Goal: Information Seeking & Learning: Learn about a topic

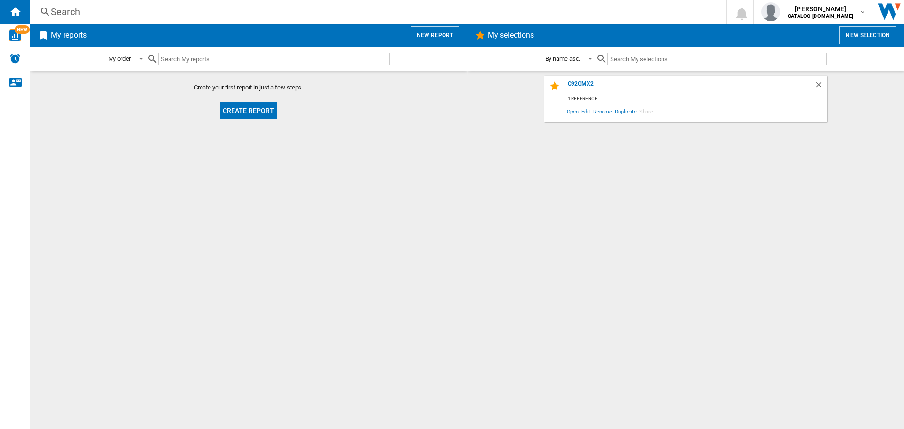
click at [92, 1] on div "Search Search 0 [PERSON_NAME] CATALOG [DOMAIN_NAME] CATALOG [DOMAIN_NAME] My se…" at bounding box center [467, 12] width 874 height 24
click at [88, 12] on div "Search" at bounding box center [376, 11] width 651 height 13
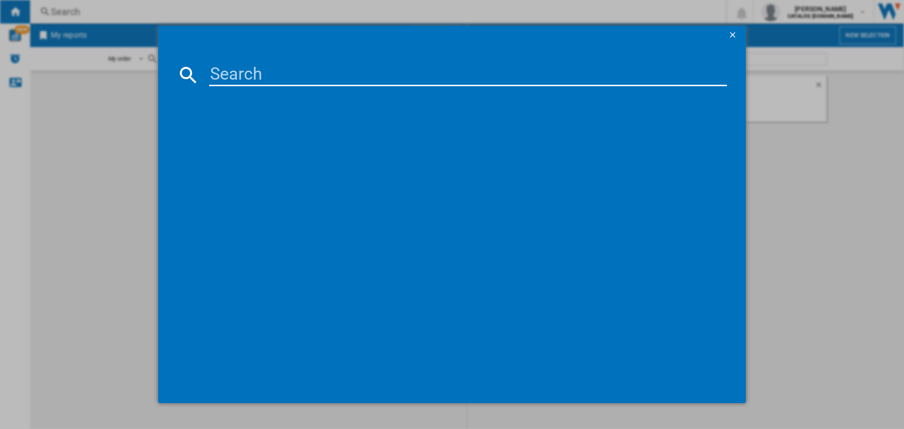
click at [240, 74] on input at bounding box center [468, 75] width 518 height 23
paste input "SFP6301TVX"
type input "SFP6301TVX"
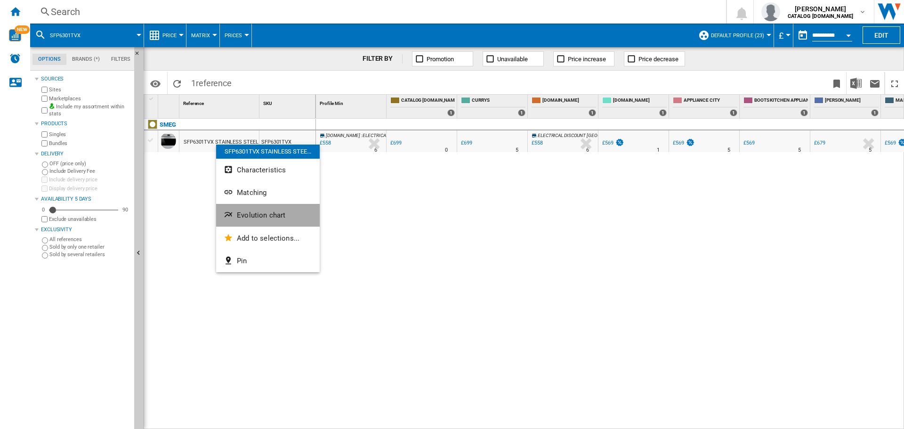
click at [249, 217] on span "Evolution chart" at bounding box center [261, 215] width 49 height 8
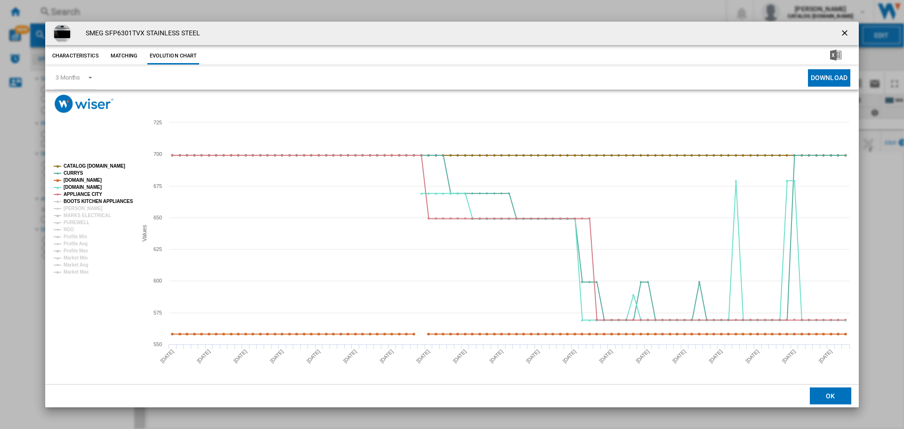
click at [75, 202] on tspan "BOOTS KITCHEN APPLIANCES" at bounding box center [99, 201] width 70 height 5
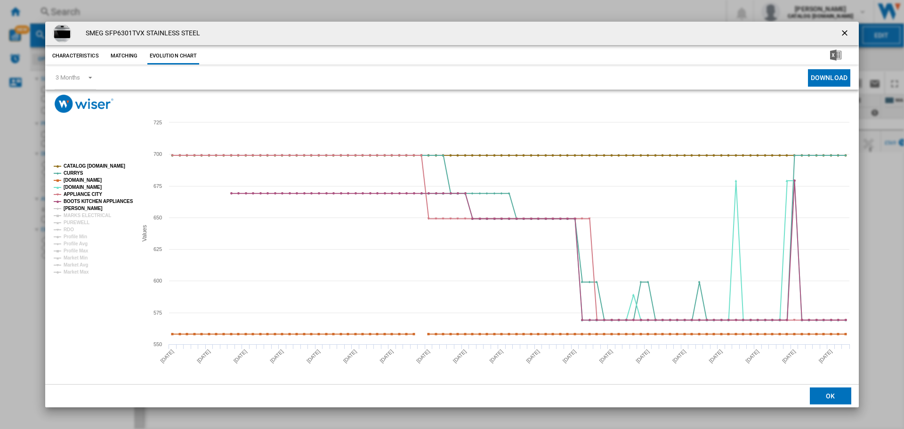
click at [75, 206] on tspan "[PERSON_NAME]" at bounding box center [83, 208] width 39 height 5
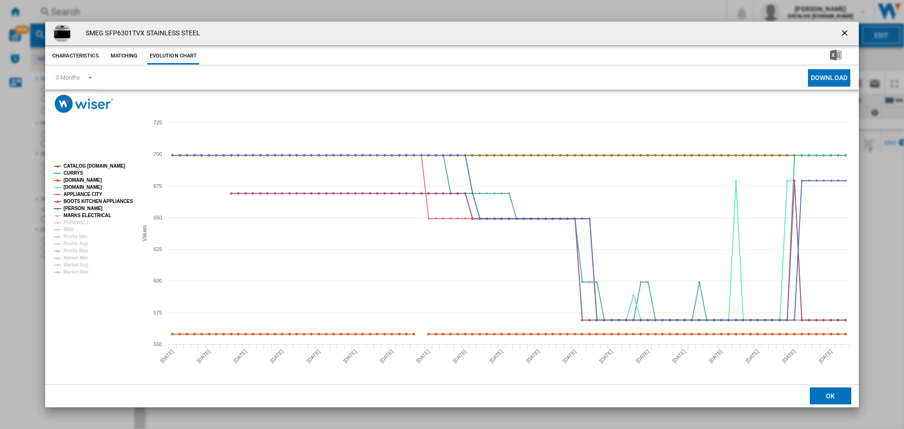
click at [76, 213] on tspan "MARKS ELECTRICAL" at bounding box center [88, 215] width 48 height 5
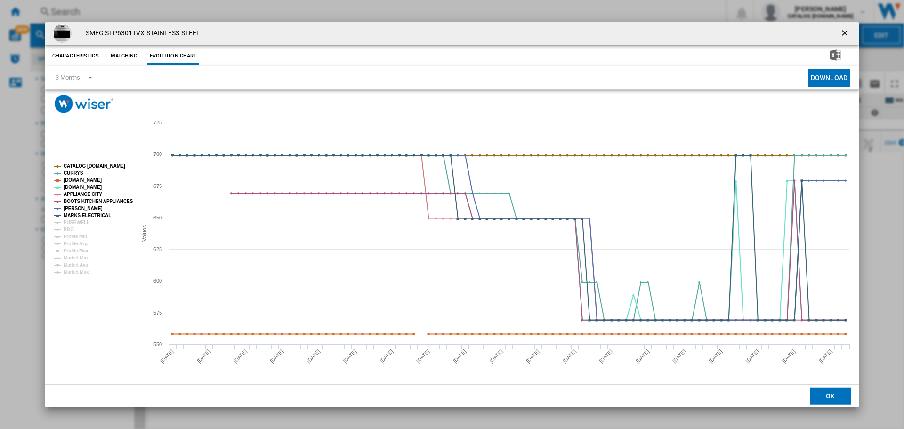
click at [845, 32] on ng-md-icon "getI18NText('BUTTONS.CLOSE_DIALOG')" at bounding box center [845, 33] width 11 height 11
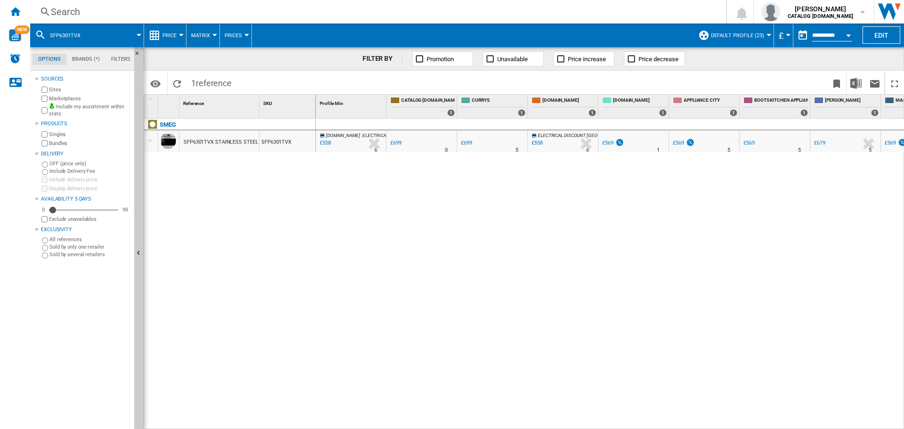
click at [101, 8] on div "Search" at bounding box center [376, 11] width 651 height 13
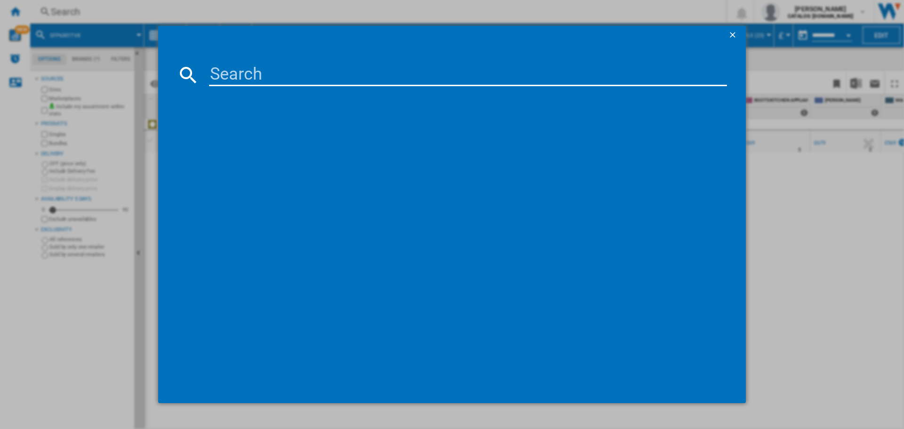
click at [235, 75] on input at bounding box center [468, 75] width 518 height 23
type input "C7GPX9"
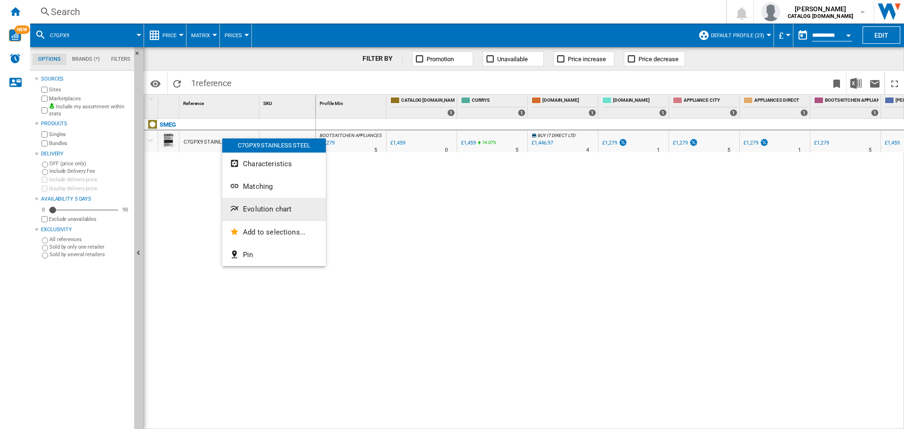
click at [261, 211] on span "Evolution chart" at bounding box center [267, 209] width 49 height 8
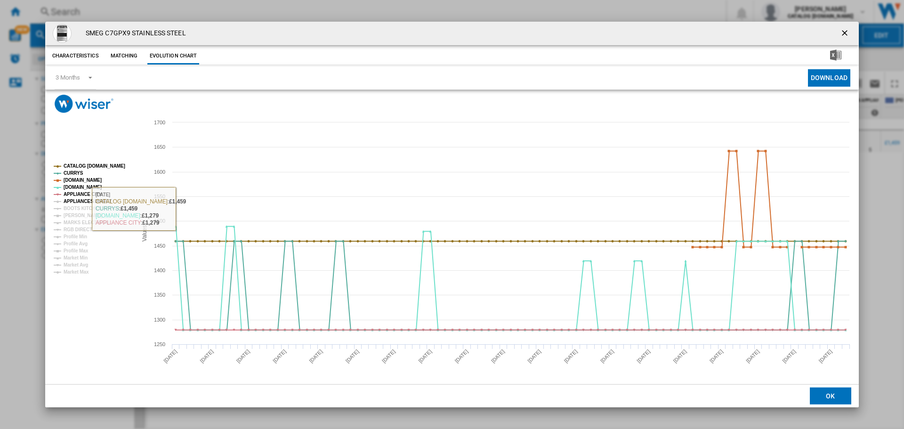
click at [81, 199] on tspan "APPLIANCES DIRECT" at bounding box center [88, 201] width 49 height 5
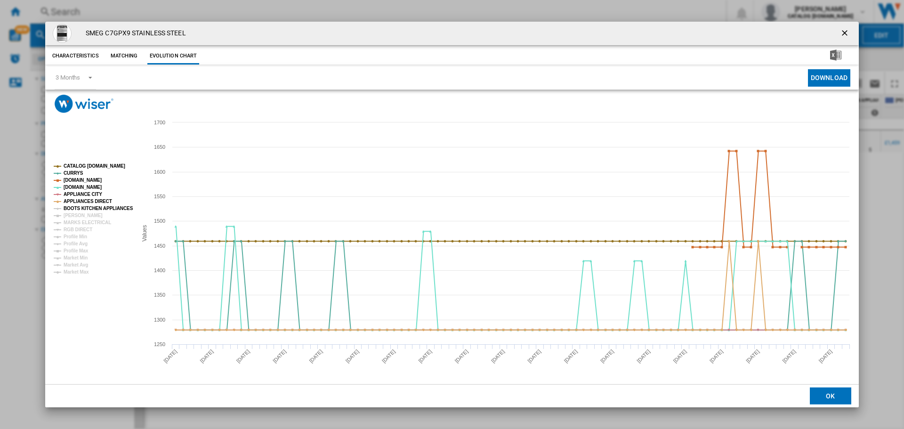
click at [82, 209] on tspan "BOOTS KITCHEN APPLIANCES" at bounding box center [99, 208] width 70 height 5
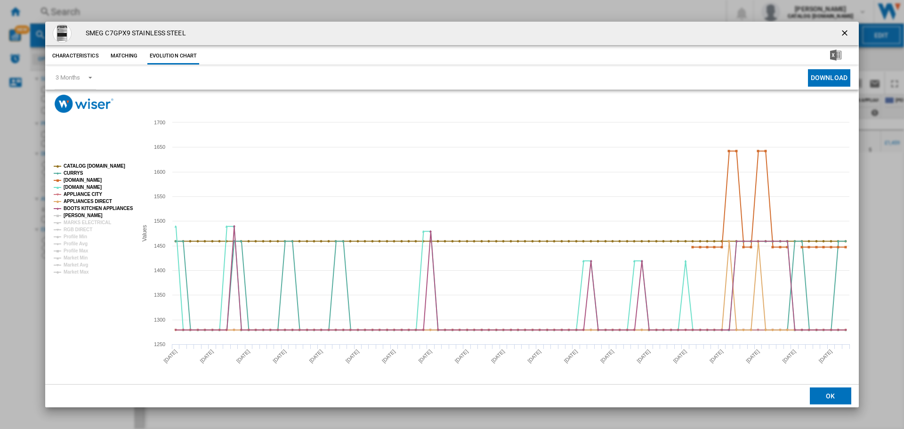
click at [83, 218] on tspan "[PERSON_NAME]" at bounding box center [83, 215] width 39 height 5
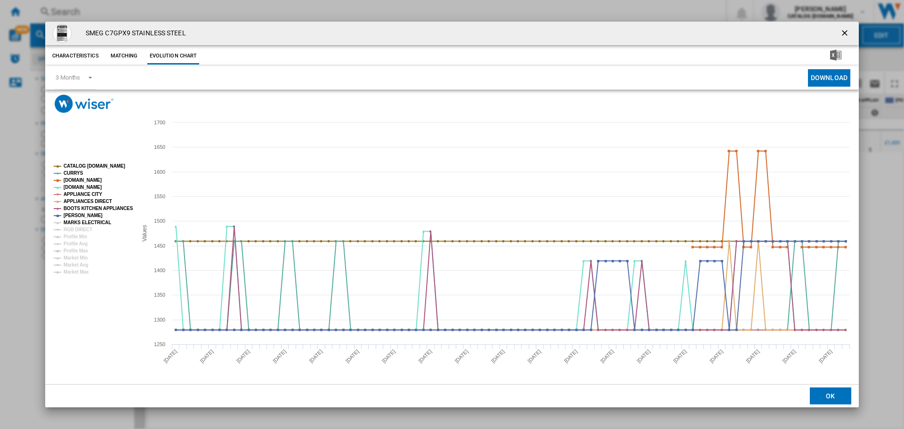
click at [85, 221] on tspan "MARKS ELECTRICAL" at bounding box center [88, 222] width 48 height 5
click at [840, 30] on button "Product popup" at bounding box center [845, 33] width 19 height 19
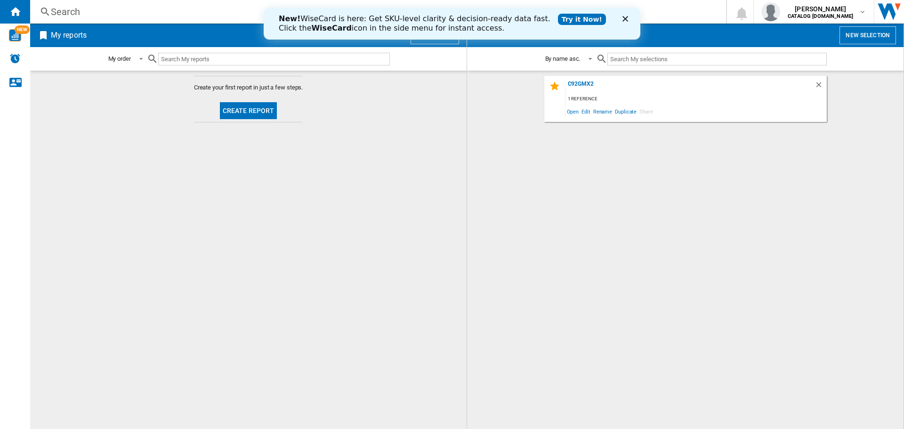
click at [71, 13] on div "Search" at bounding box center [376, 11] width 651 height 13
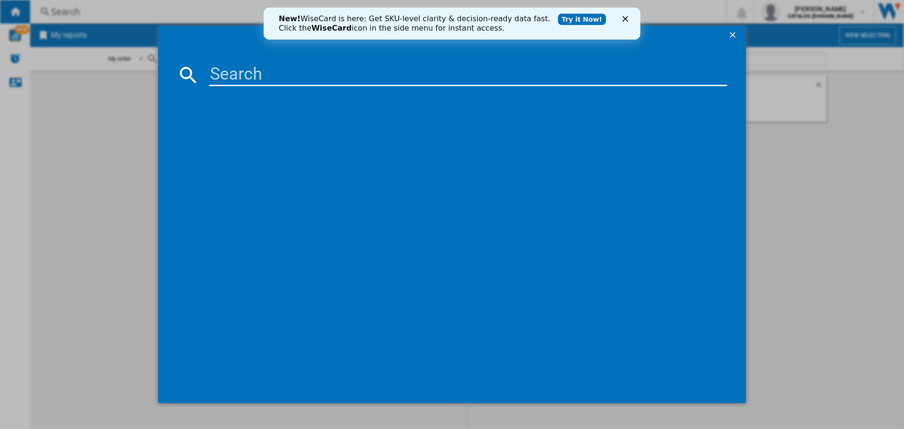
click at [261, 78] on input at bounding box center [468, 75] width 518 height 23
type input "dosp6390x"
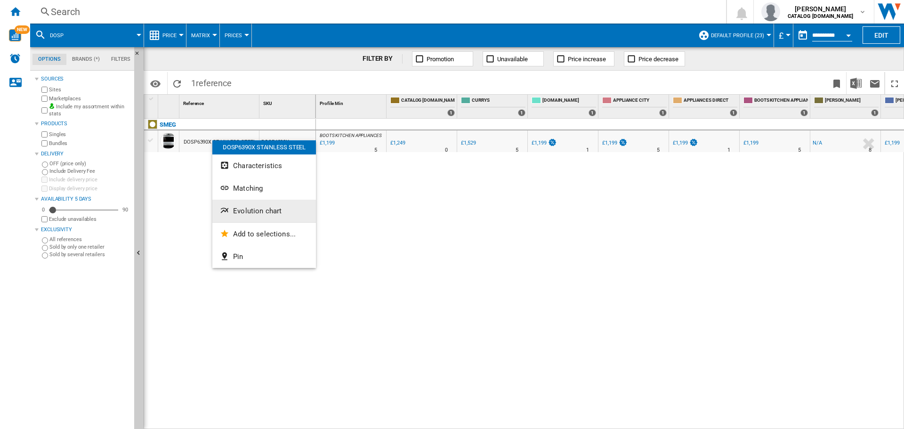
click at [248, 209] on span "Evolution chart" at bounding box center [257, 211] width 49 height 8
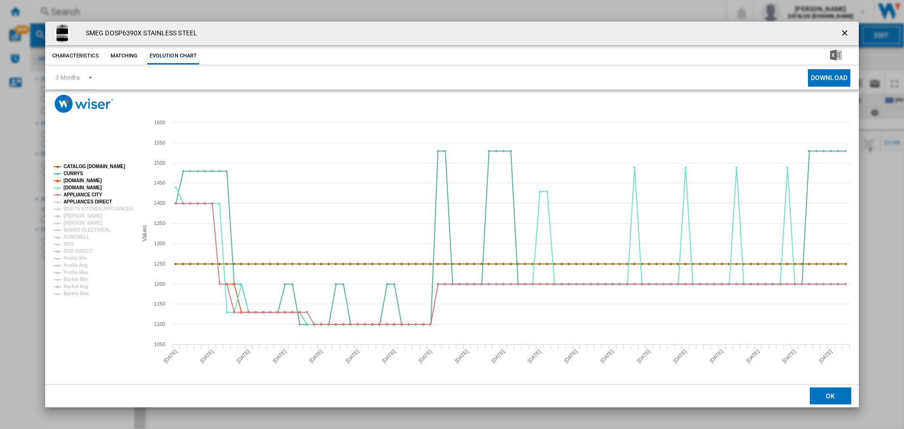
click at [91, 202] on tspan "APPLIANCES DIRECT" at bounding box center [88, 201] width 49 height 5
click at [95, 207] on tspan "BOOTS KITCHEN APPLIANCES" at bounding box center [99, 208] width 70 height 5
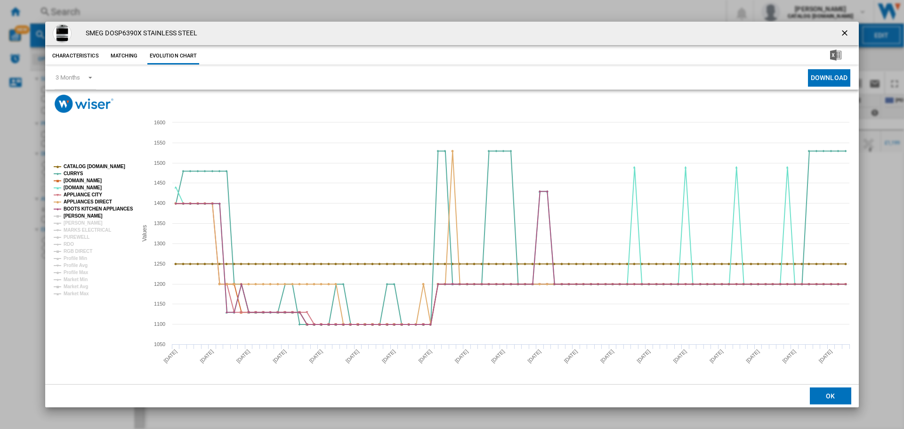
click at [93, 216] on tspan "[PERSON_NAME]" at bounding box center [83, 215] width 39 height 5
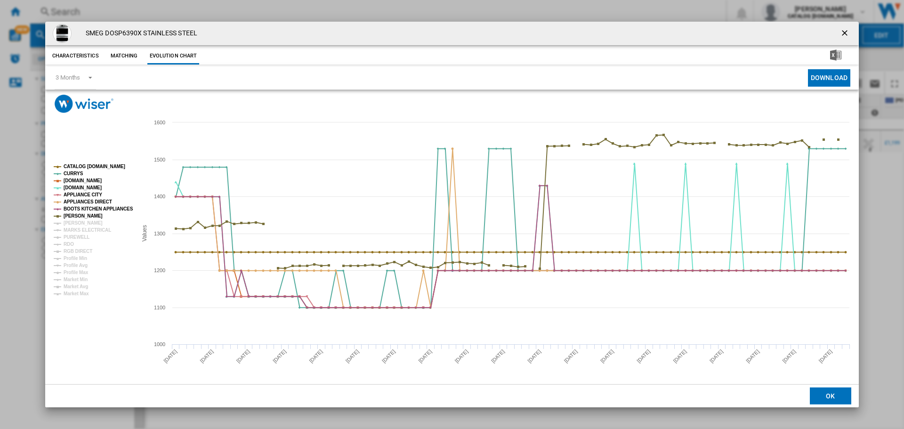
click at [92, 222] on rect "Product popup" at bounding box center [91, 229] width 83 height 139
click at [81, 222] on tspan "[PERSON_NAME]" at bounding box center [83, 222] width 39 height 5
click at [84, 227] on tspan "MARKS ELECTRICAL" at bounding box center [88, 229] width 48 height 5
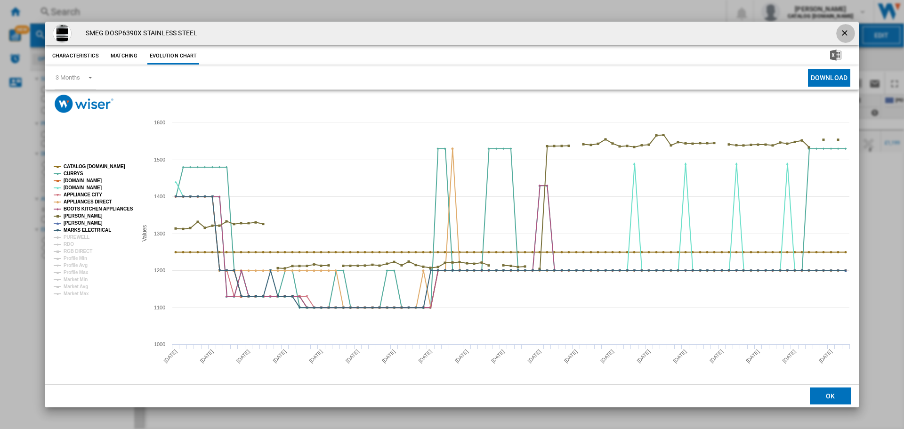
click at [844, 32] on ng-md-icon "getI18NText('BUTTONS.CLOSE_DIALOG')" at bounding box center [845, 33] width 11 height 11
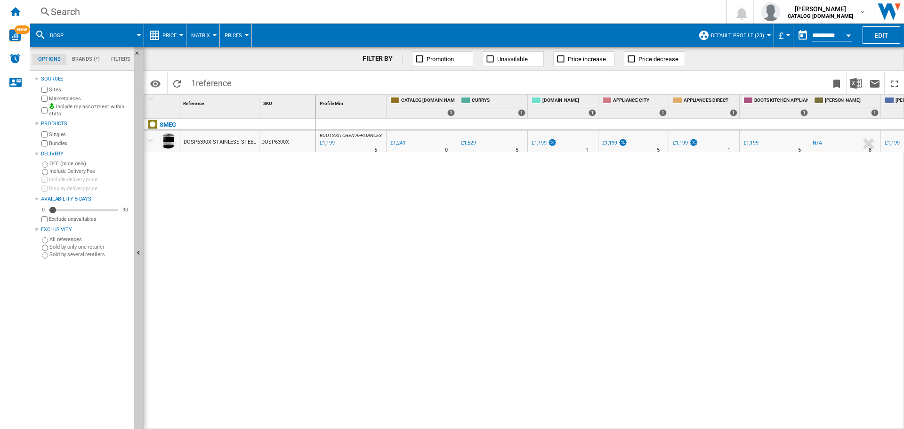
click at [66, 13] on div "Search" at bounding box center [376, 11] width 651 height 13
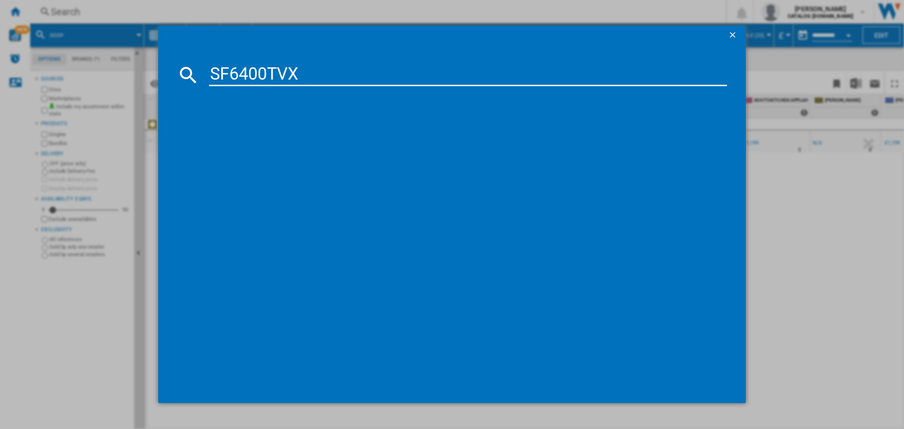
type input "SF6400TVX"
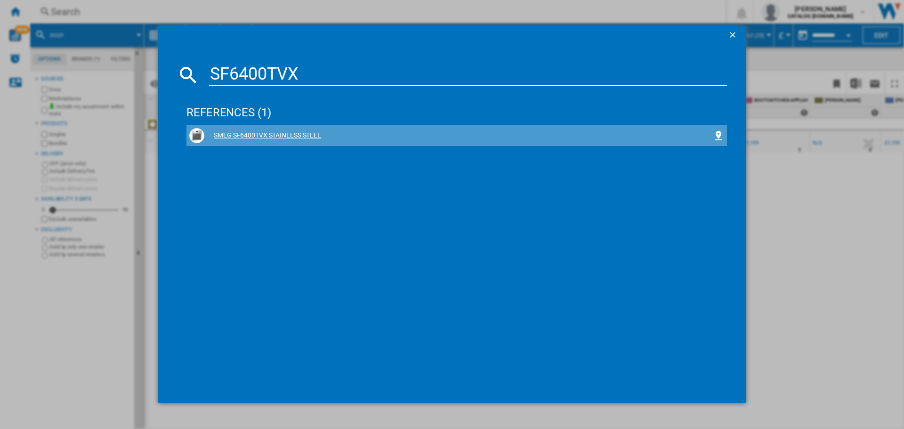
click at [240, 138] on div "SMEG SF6400TVX STAINLESS STEEL" at bounding box center [458, 135] width 509 height 9
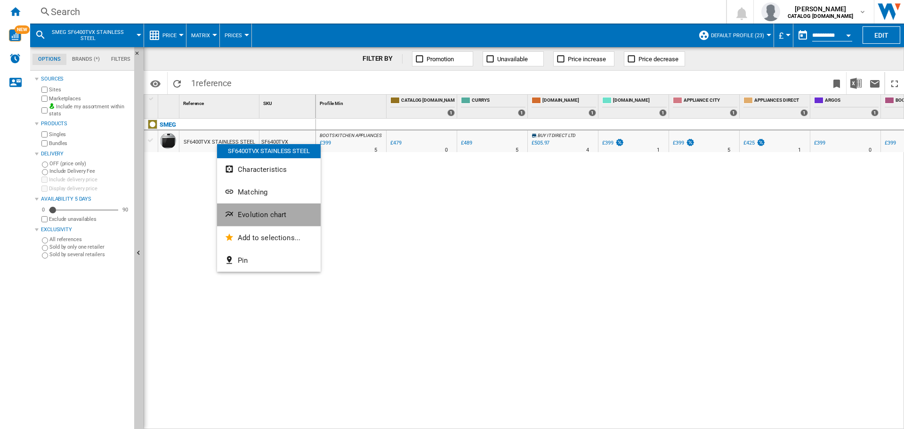
click at [255, 211] on span "Evolution chart" at bounding box center [262, 215] width 49 height 8
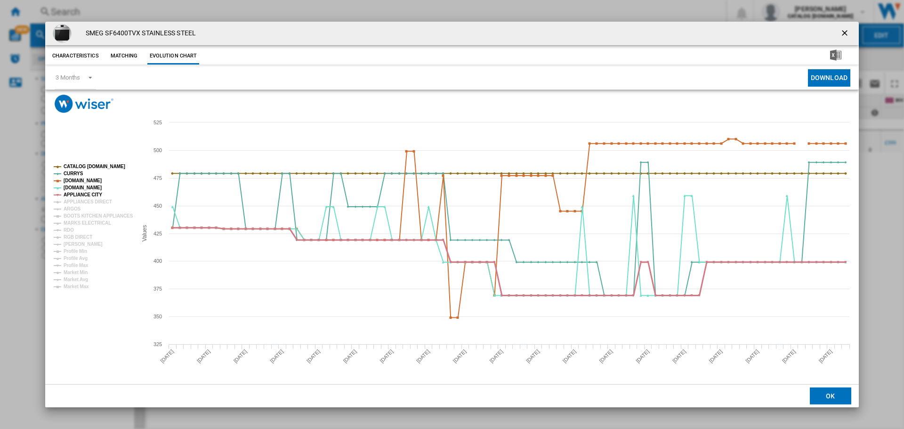
click at [83, 195] on tspan "APPLIANCE CITY" at bounding box center [83, 194] width 39 height 5
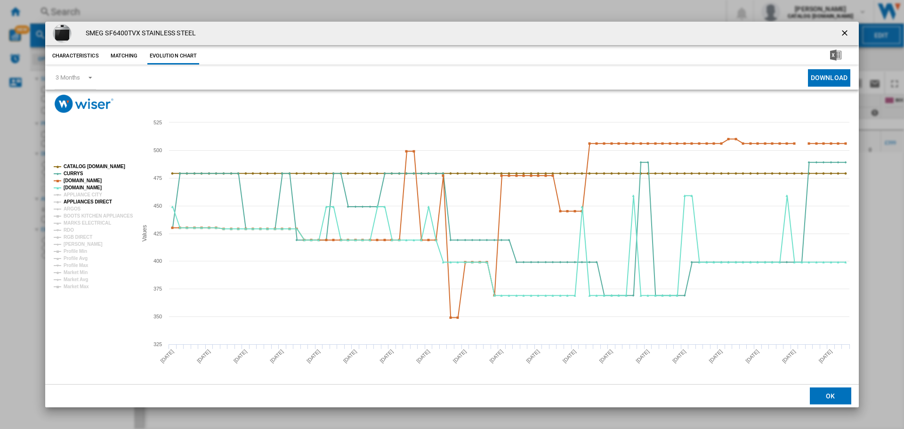
click at [81, 199] on tspan "APPLIANCES DIRECT" at bounding box center [88, 201] width 49 height 5
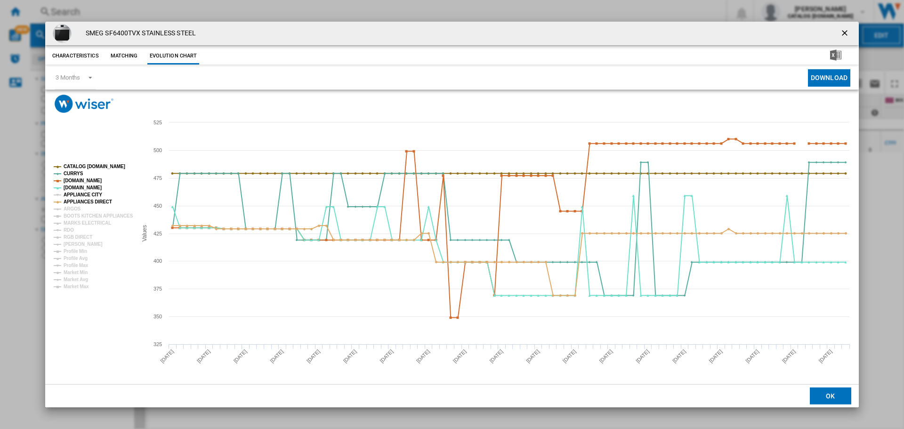
click at [81, 195] on tspan "APPLIANCE CITY" at bounding box center [83, 194] width 39 height 5
click at [73, 207] on tspan "ARGOS" at bounding box center [72, 208] width 17 height 5
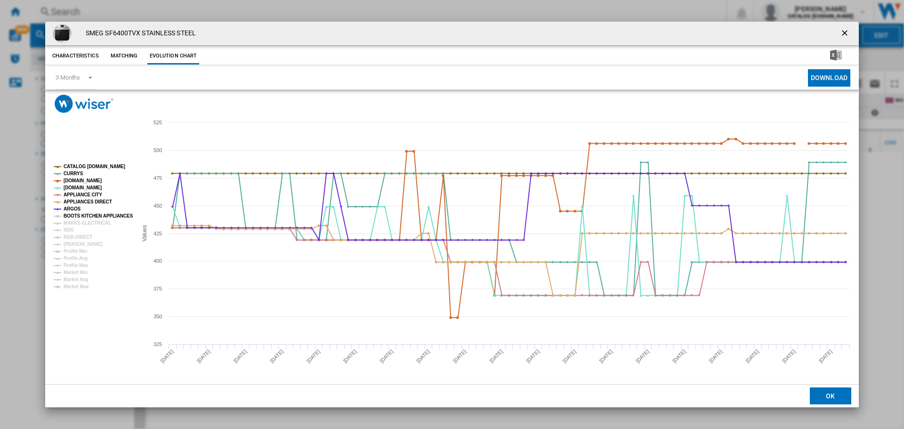
click at [79, 217] on tspan "BOOTS KITCHEN APPLIANCES" at bounding box center [99, 215] width 70 height 5
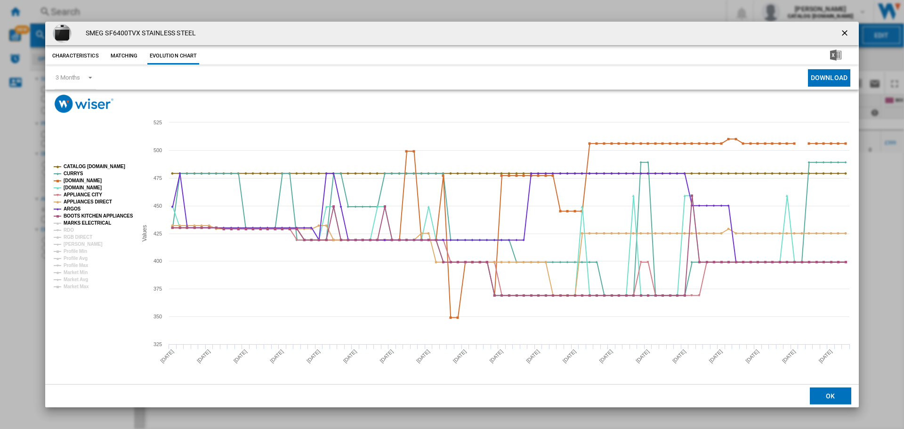
click at [80, 223] on tspan "MARKS ELECTRICAL" at bounding box center [88, 222] width 48 height 5
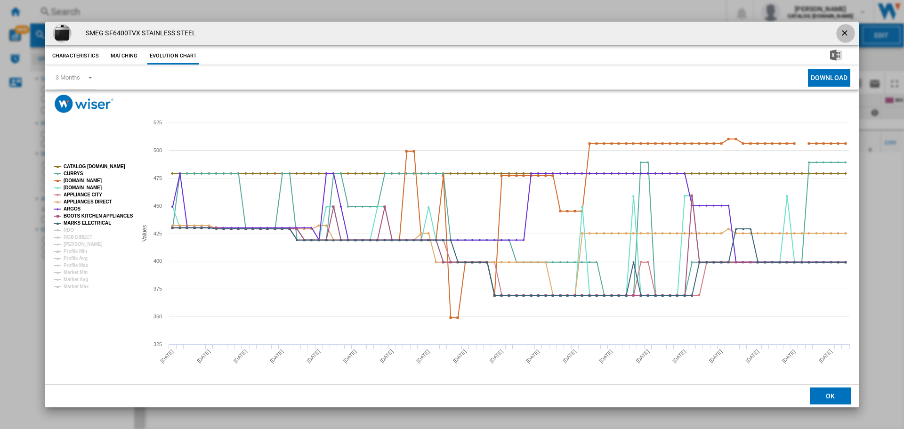
click at [847, 35] on ng-md-icon "getI18NText('BUTTONS.CLOSE_DIALOG')" at bounding box center [845, 33] width 11 height 11
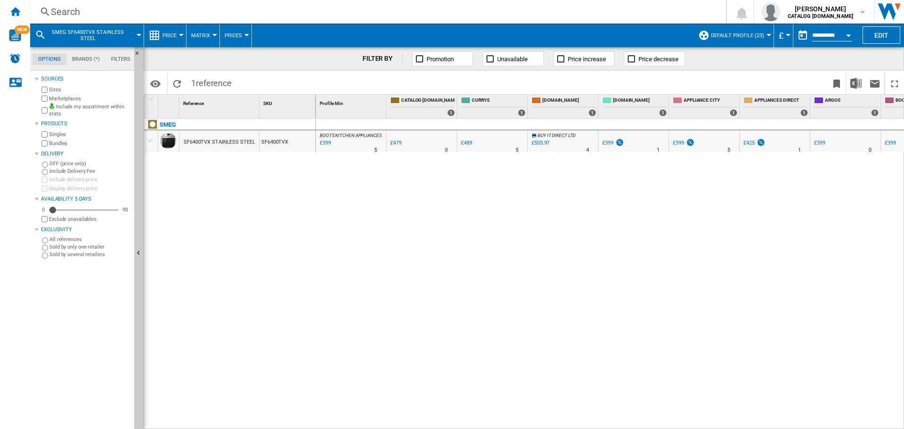
click at [114, 3] on div "Search Search 0 [PERSON_NAME] CATALOG [DOMAIN_NAME] CATALOG [DOMAIN_NAME] My se…" at bounding box center [467, 12] width 874 height 24
click at [108, 12] on div "Search" at bounding box center [376, 11] width 651 height 13
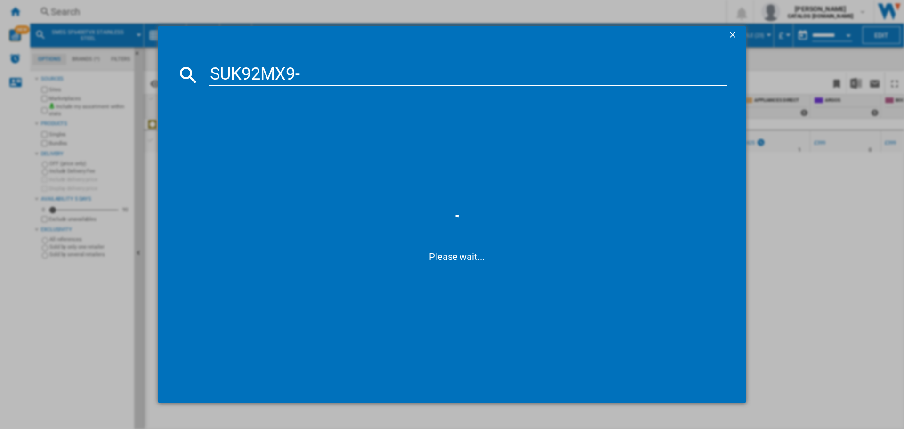
type input "SUK92MX9-1"
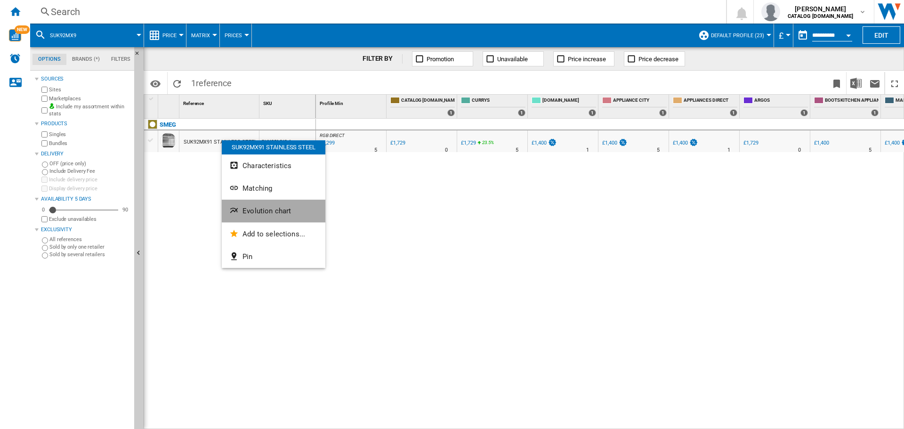
click at [246, 216] on button "Evolution chart" at bounding box center [274, 211] width 104 height 23
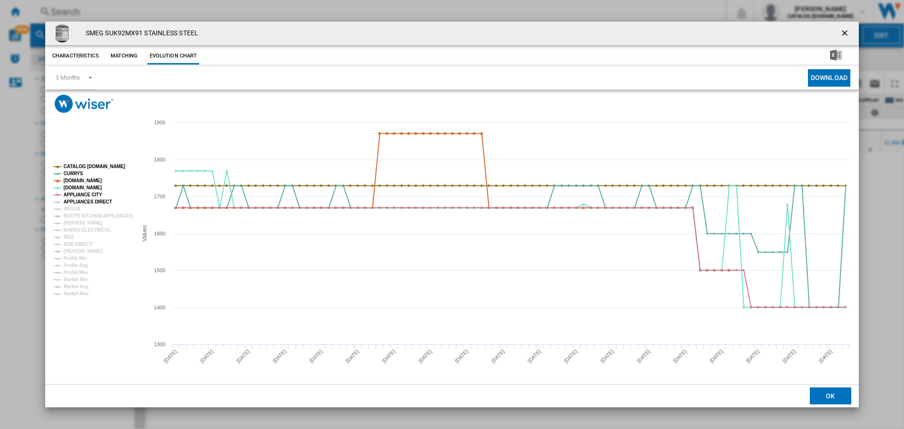
click at [71, 202] on tspan "APPLIANCES DIRECT" at bounding box center [88, 201] width 49 height 5
click at [70, 208] on tspan "ARGOS" at bounding box center [72, 208] width 17 height 5
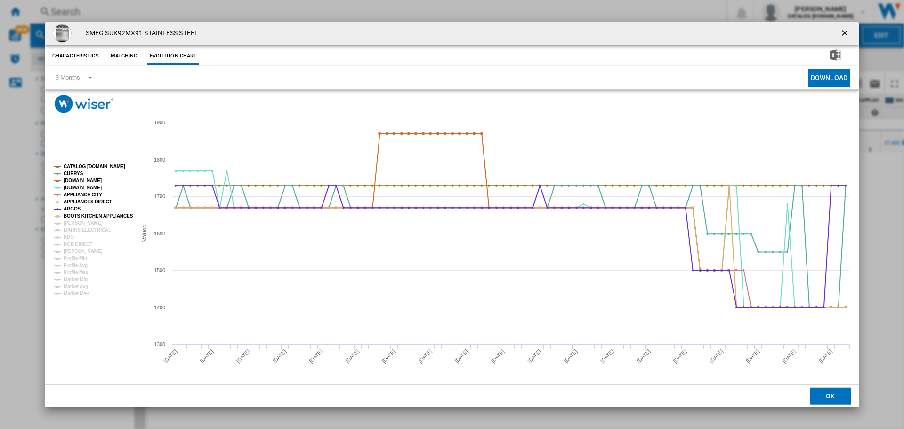
click at [71, 214] on tspan "BOOTS KITCHEN APPLIANCES" at bounding box center [99, 215] width 70 height 5
click at [71, 217] on tspan "BOOTS KITCHEN APPLIANCES" at bounding box center [99, 215] width 70 height 5
click at [79, 214] on tspan "BOOTS KITCHEN APPLIANCES" at bounding box center [99, 215] width 70 height 5
click at [77, 224] on tspan "[PERSON_NAME]" at bounding box center [83, 222] width 39 height 5
click at [77, 232] on tspan "MARKS ELECTRICAL" at bounding box center [88, 229] width 48 height 5
